Goal: Information Seeking & Learning: Learn about a topic

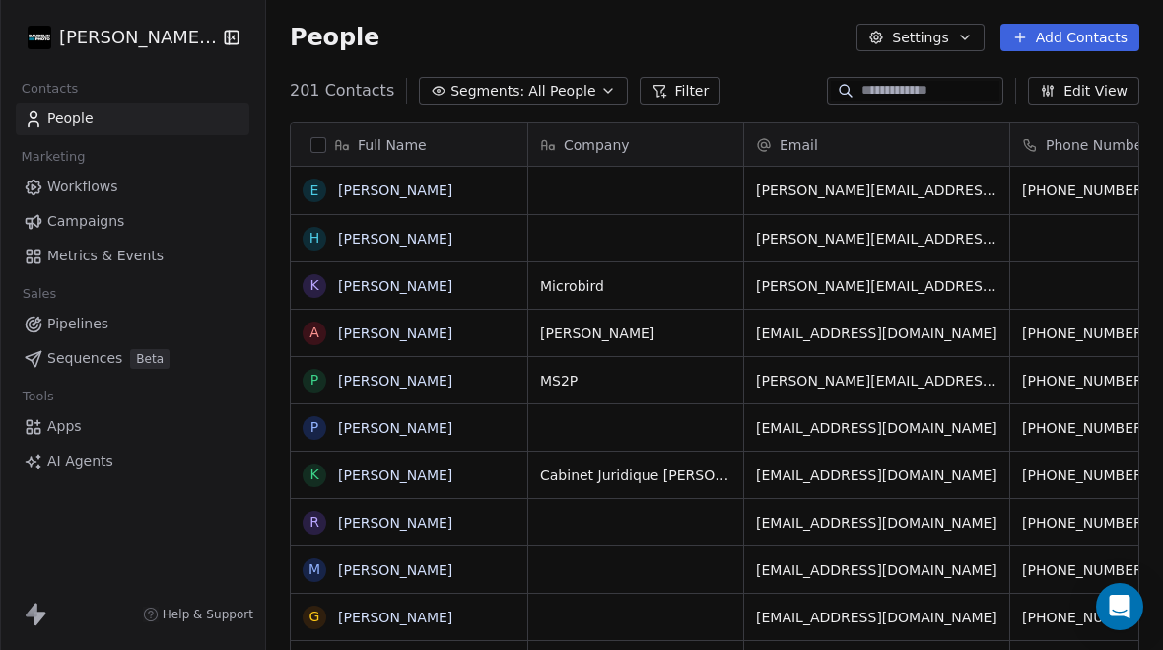
scroll to position [662, 897]
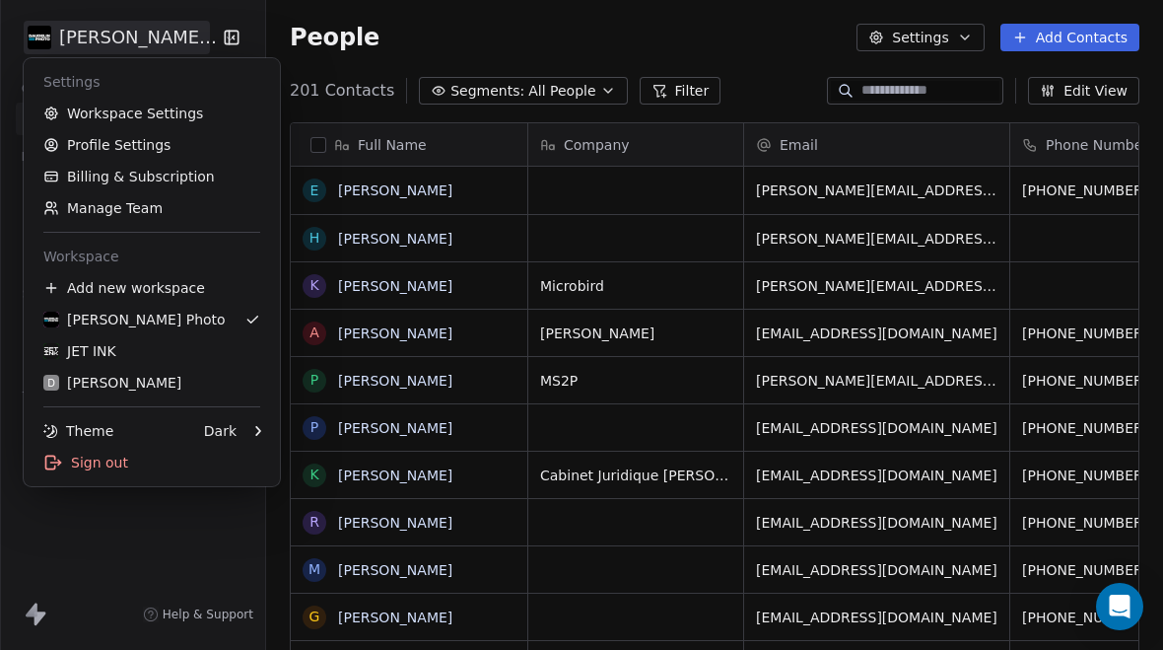
click at [91, 353] on div "JET INK" at bounding box center [79, 351] width 73 height 20
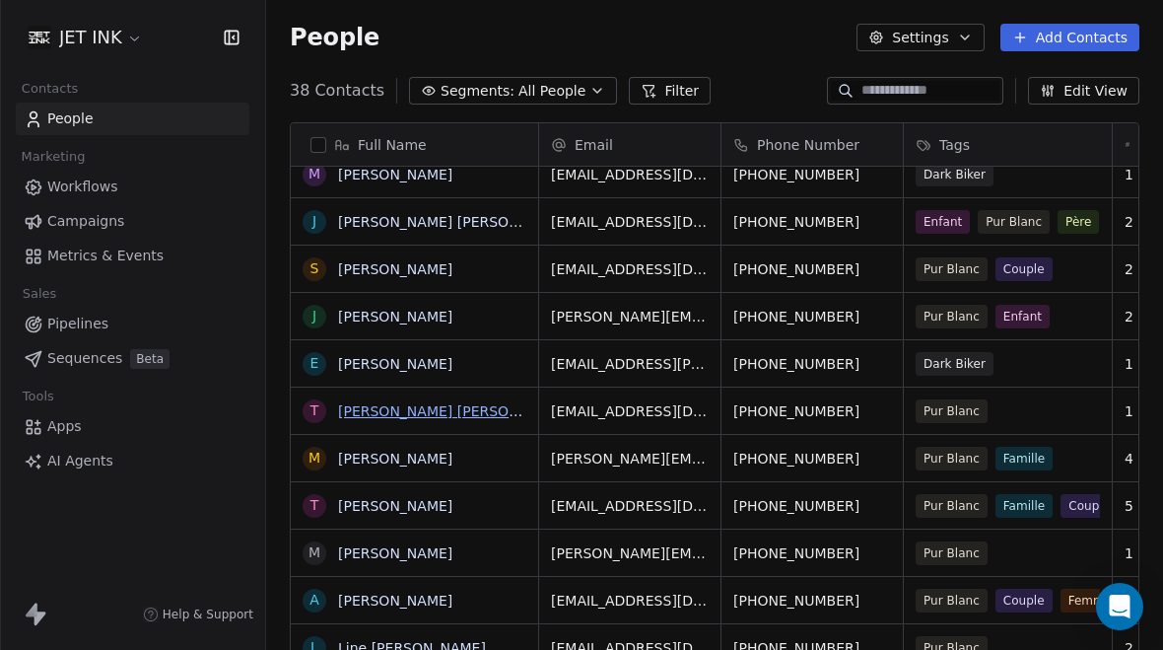
click at [403, 413] on link "[PERSON_NAME] [PERSON_NAME]" at bounding box center [455, 411] width 234 height 16
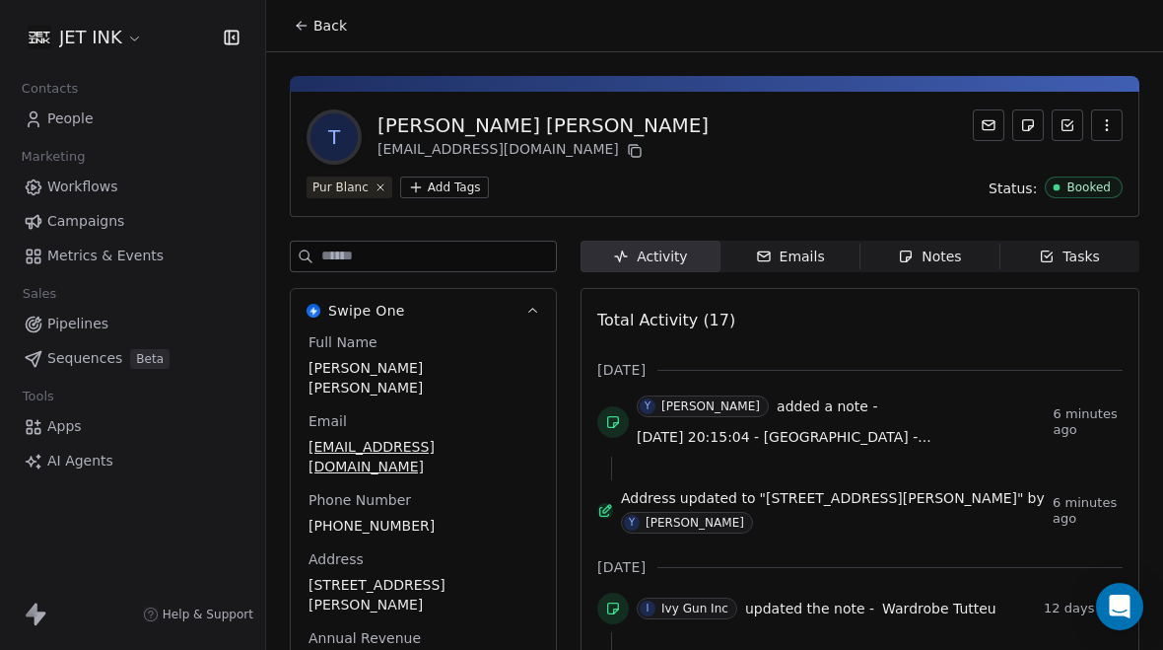
click at [934, 262] on div "Notes" at bounding box center [929, 256] width 63 height 21
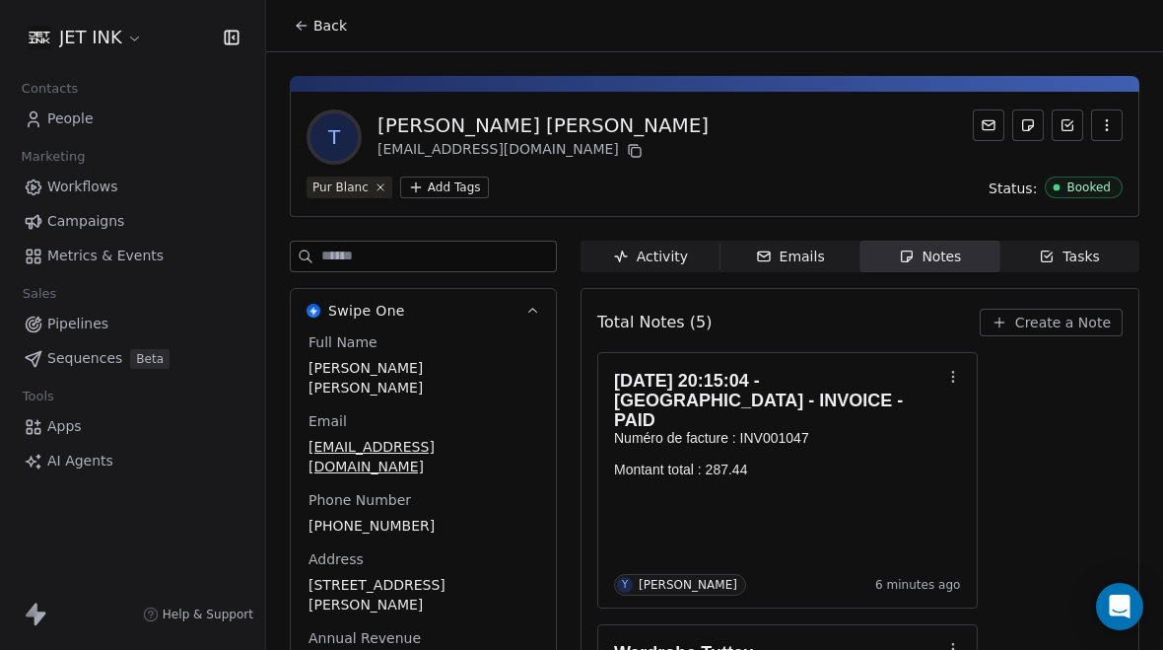
click at [647, 262] on div "Activity" at bounding box center [650, 256] width 75 height 21
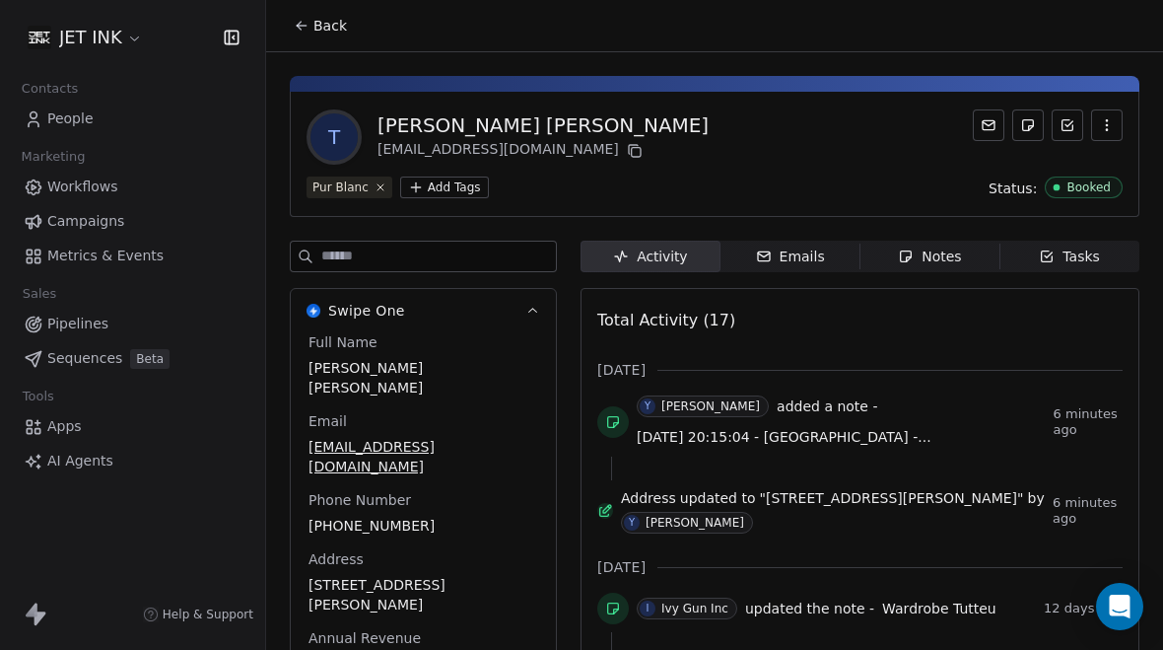
click at [942, 257] on div "Notes" at bounding box center [929, 256] width 63 height 21
